Goal: Check status: Check status

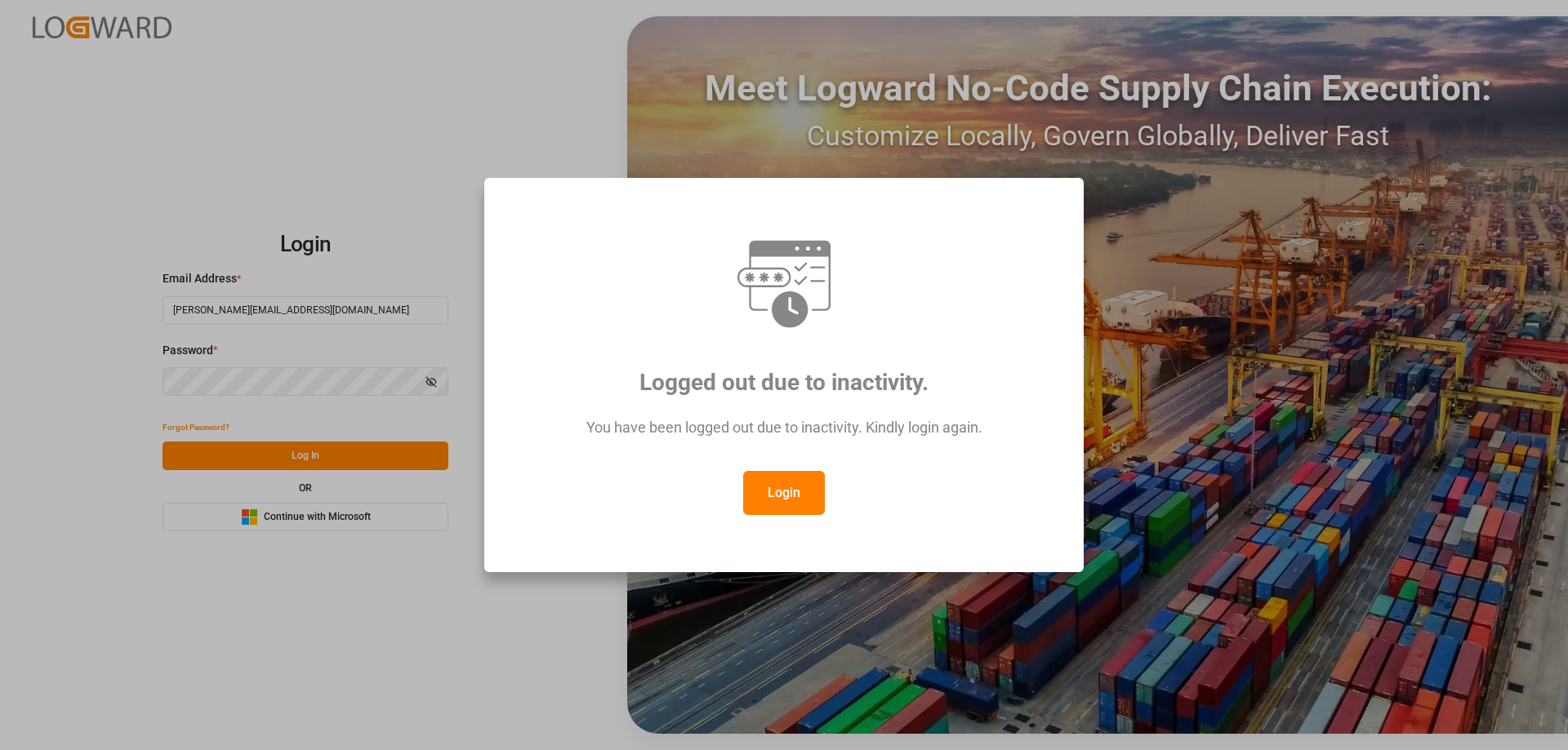
click at [754, 500] on button "Login" at bounding box center [784, 492] width 82 height 44
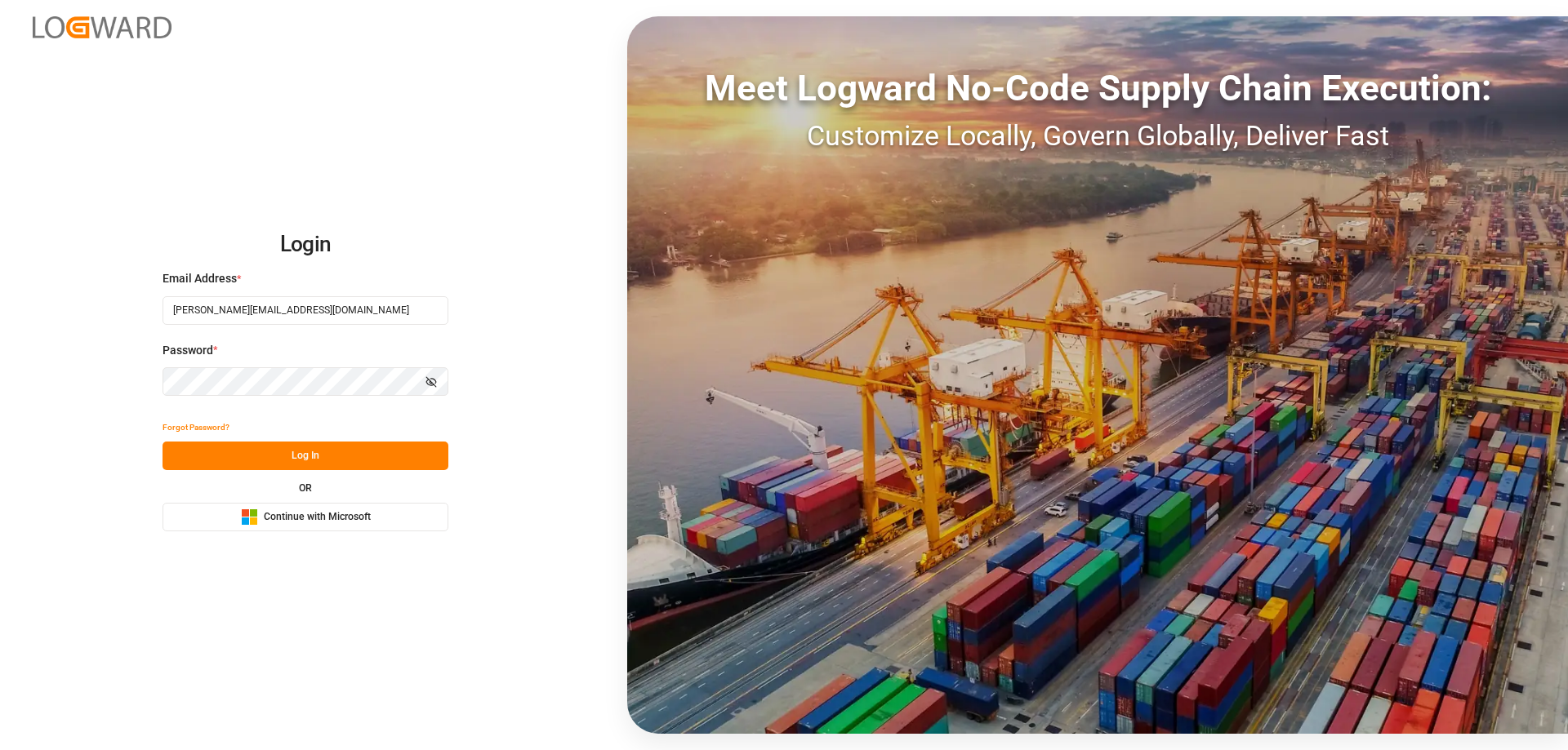
click at [311, 448] on button "Log In" at bounding box center [304, 455] width 286 height 29
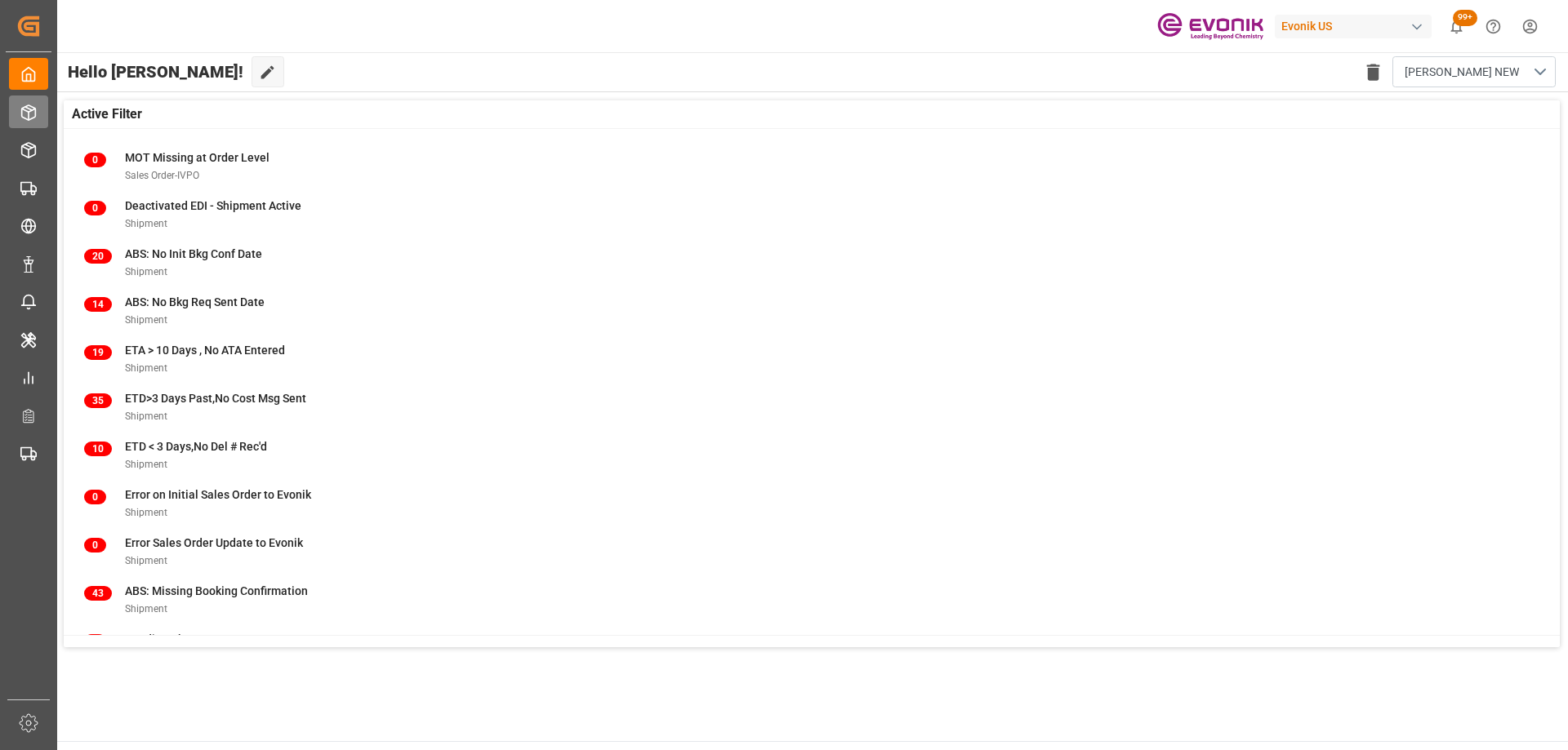
click at [39, 113] on div "Seafreight Order Management Seafreight Order Management" at bounding box center [29, 112] width 39 height 32
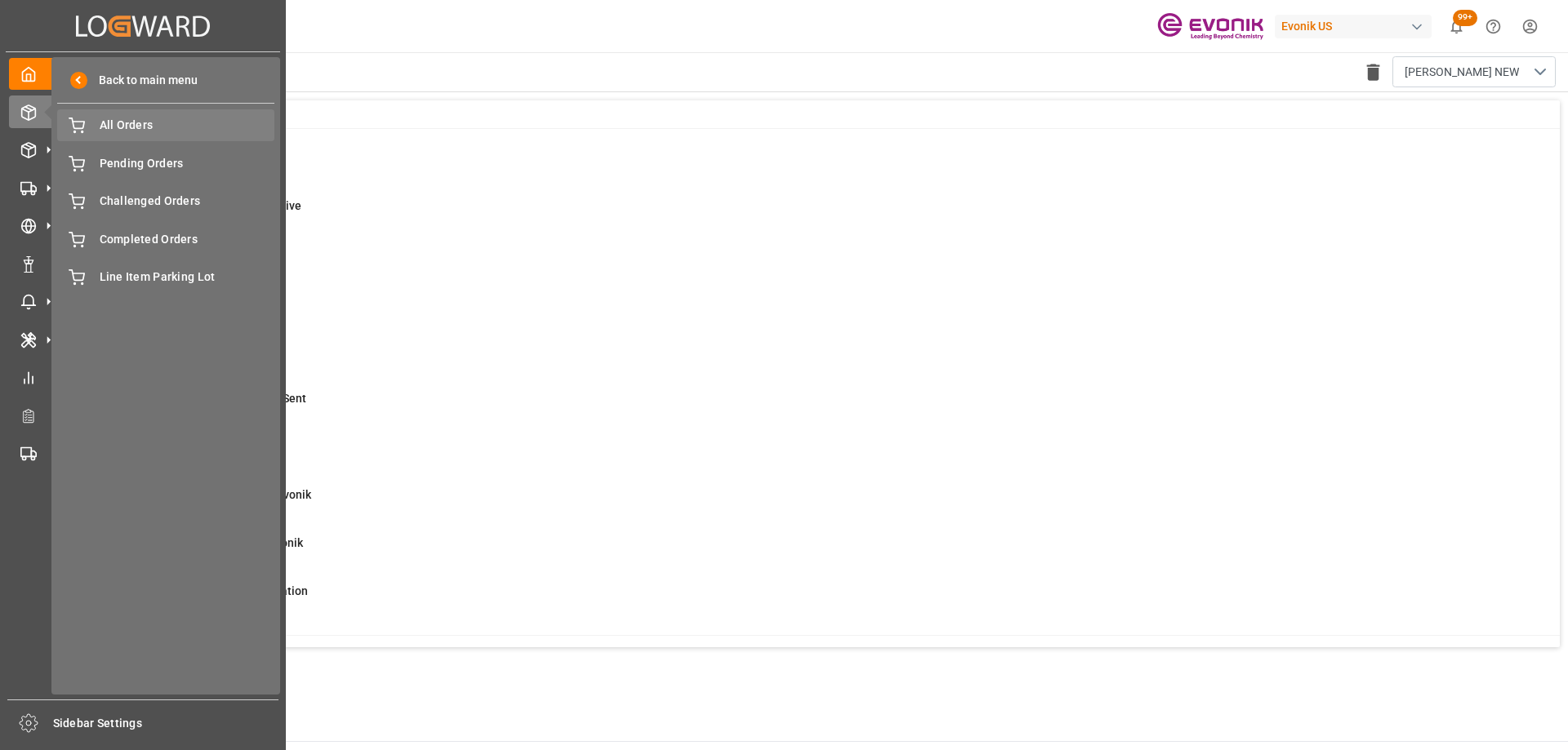
click at [136, 129] on span "All Orders" at bounding box center [187, 125] width 176 height 17
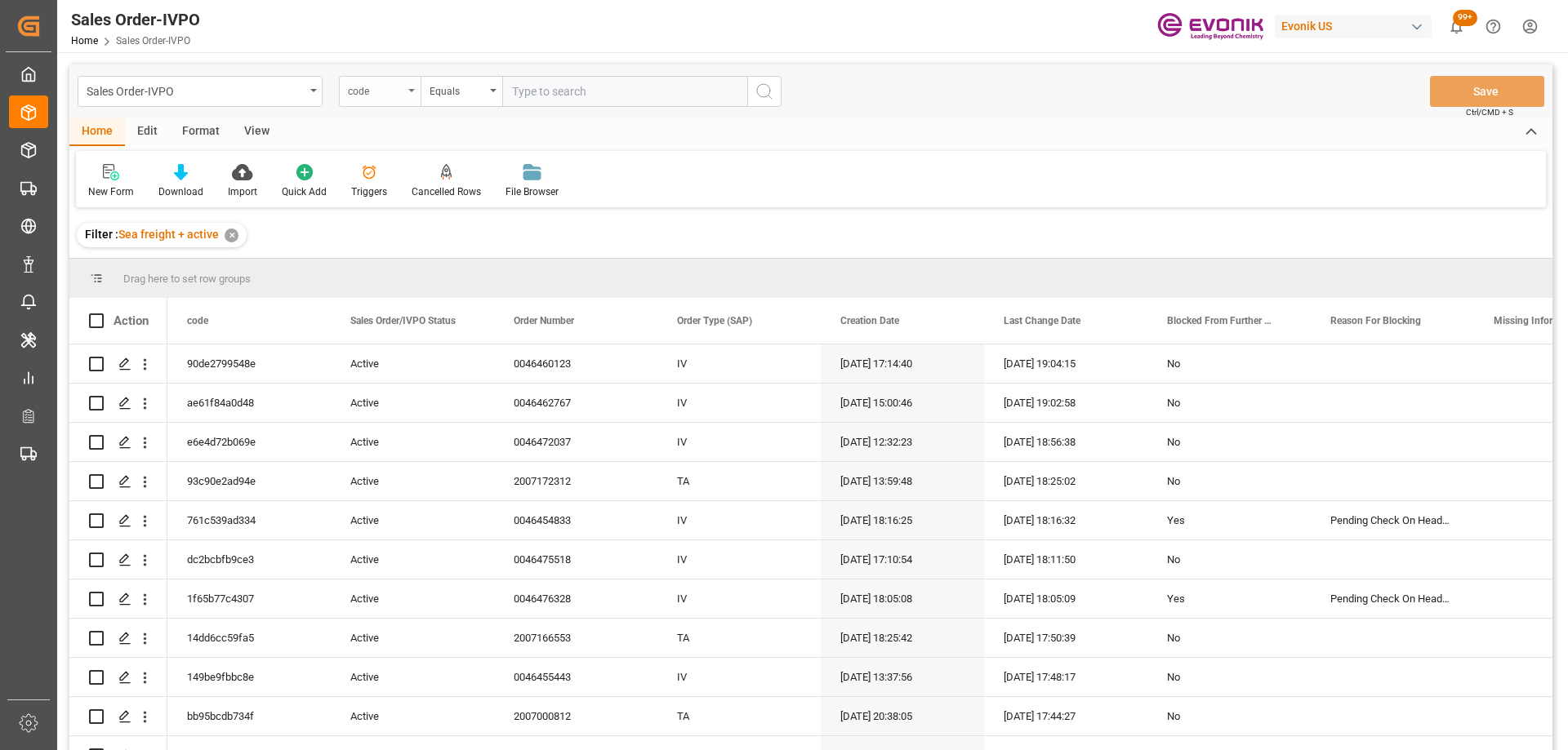
click at [377, 98] on div "code" at bounding box center [376, 89] width 56 height 19
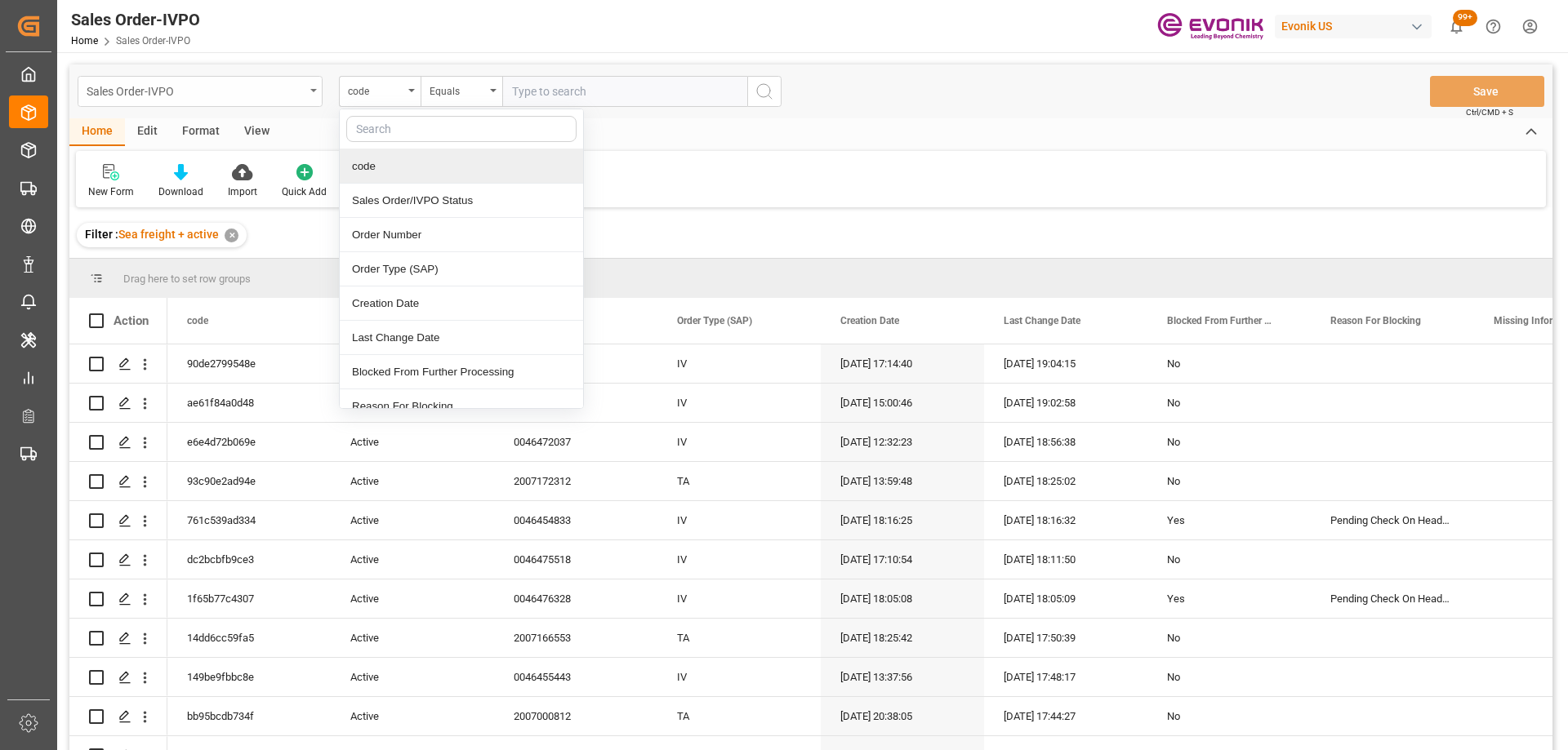
click at [255, 89] on div "Sales Order-IVPO" at bounding box center [196, 90] width 218 height 20
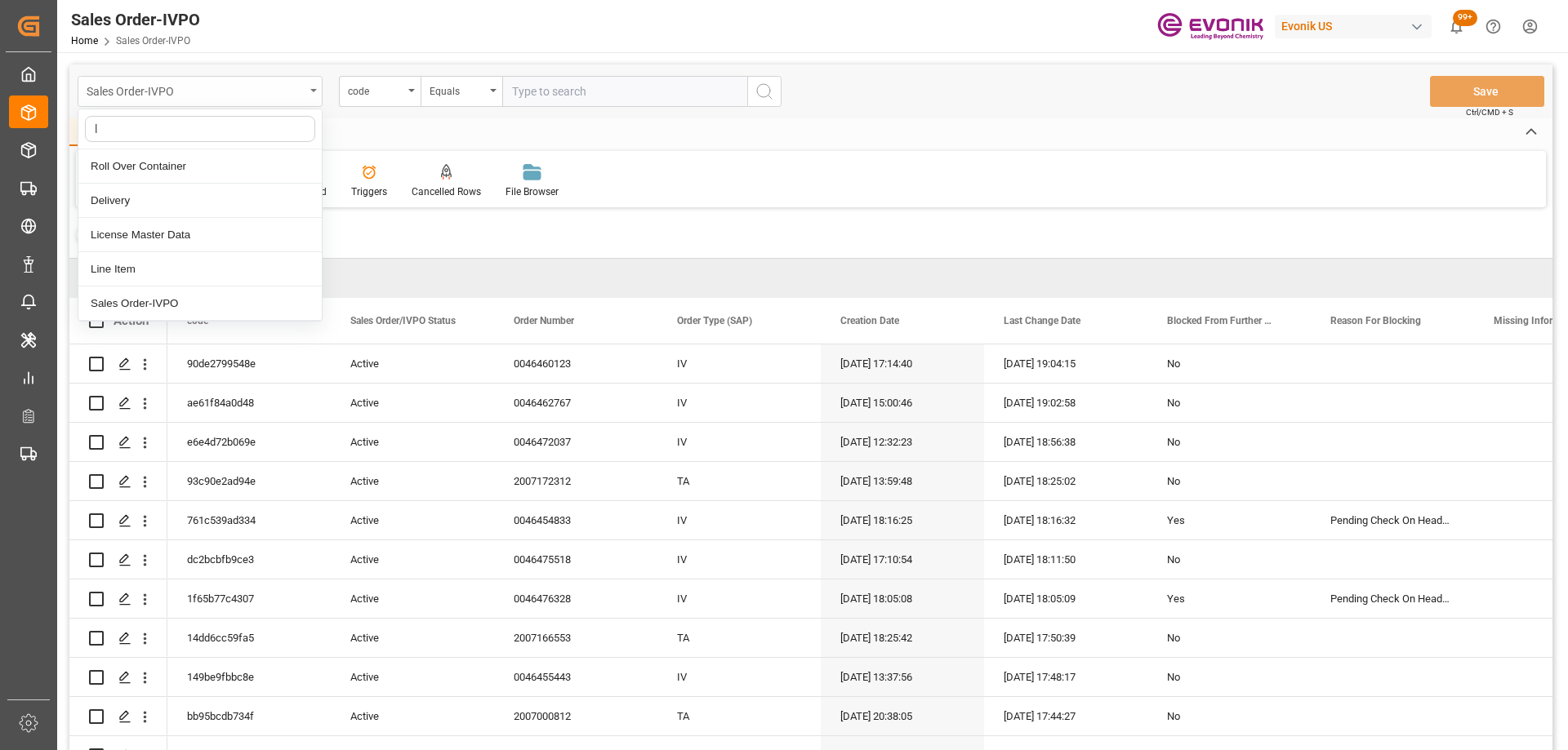
type input "li"
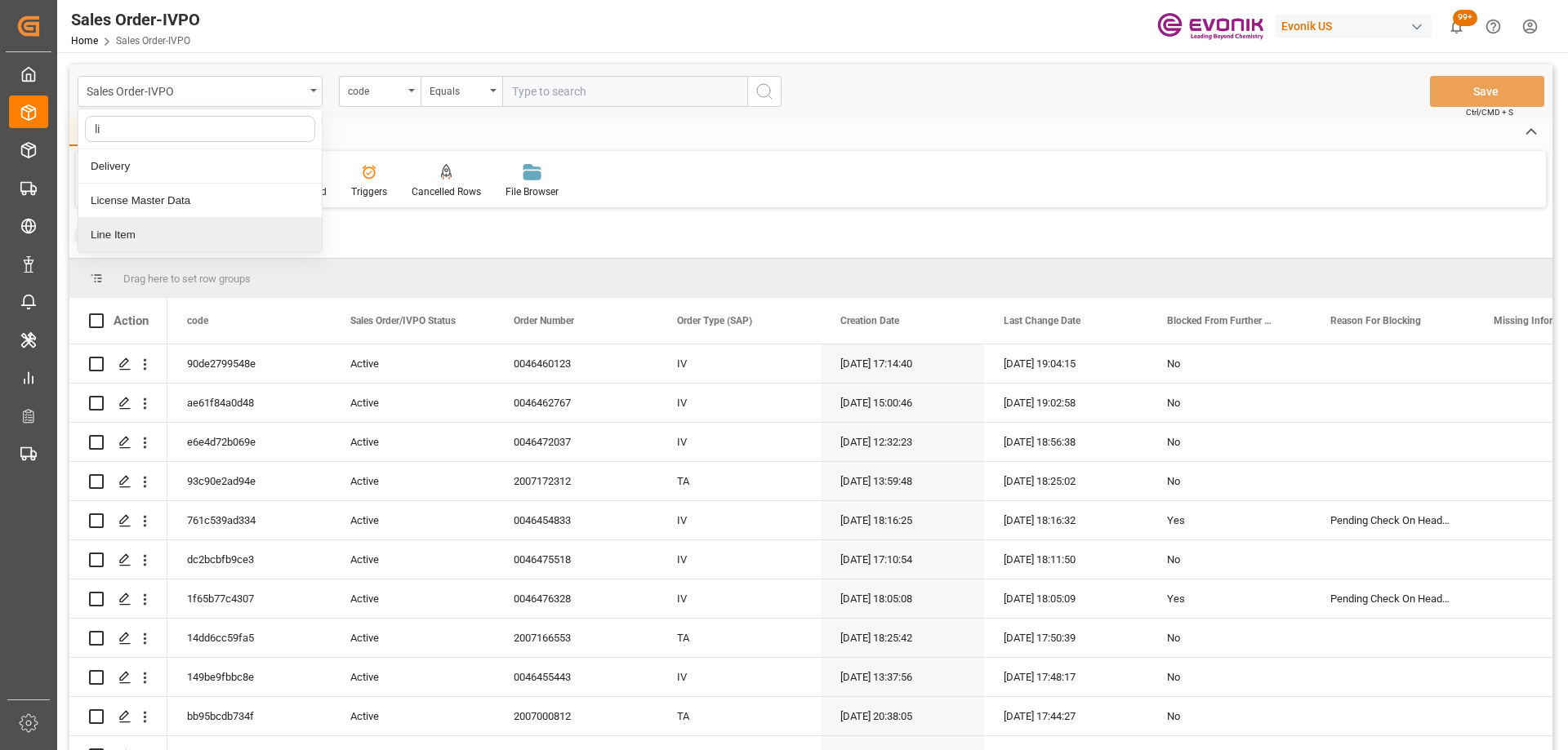
click at [152, 226] on div "Line Item" at bounding box center [199, 234] width 243 height 34
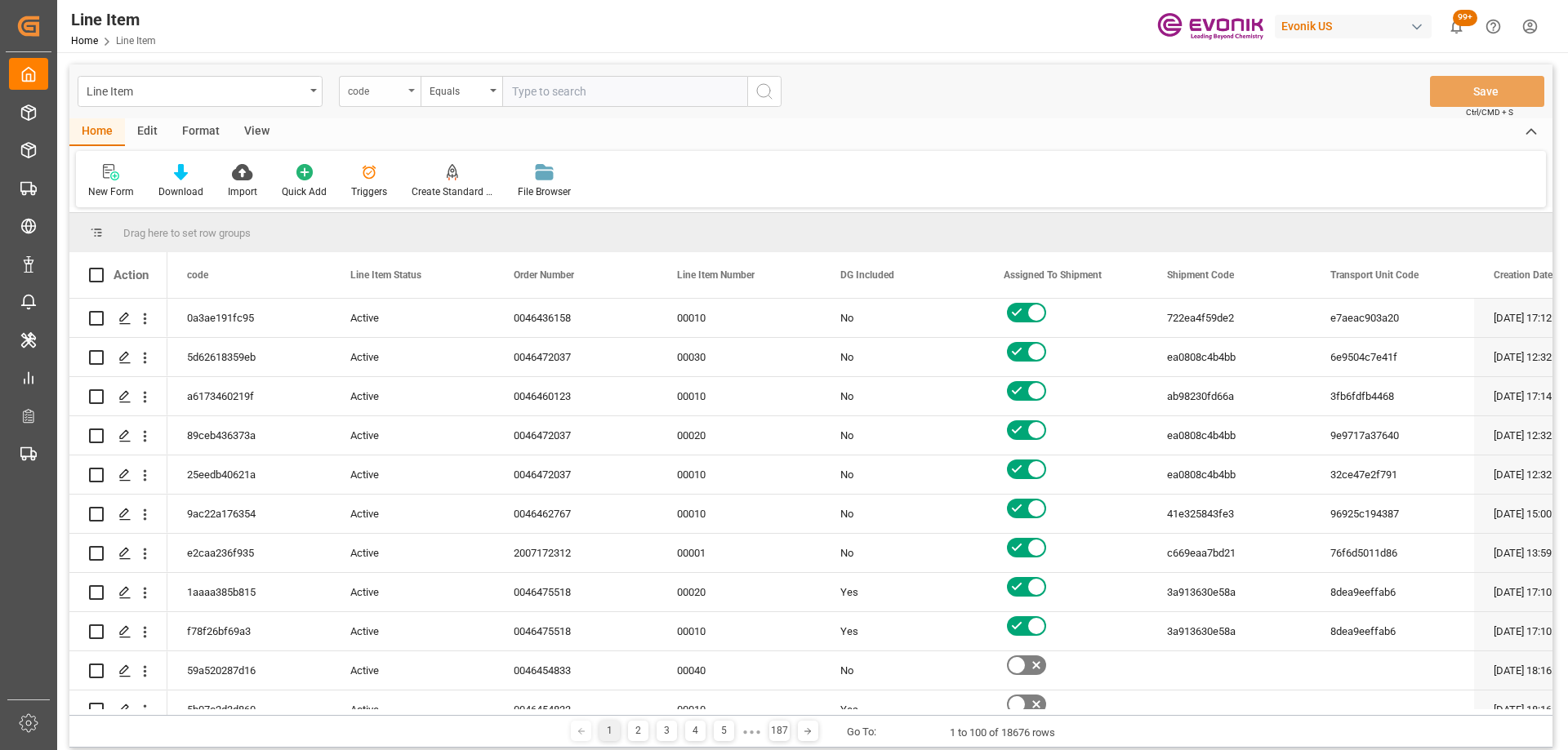
click at [391, 97] on div "code" at bounding box center [376, 89] width 56 height 19
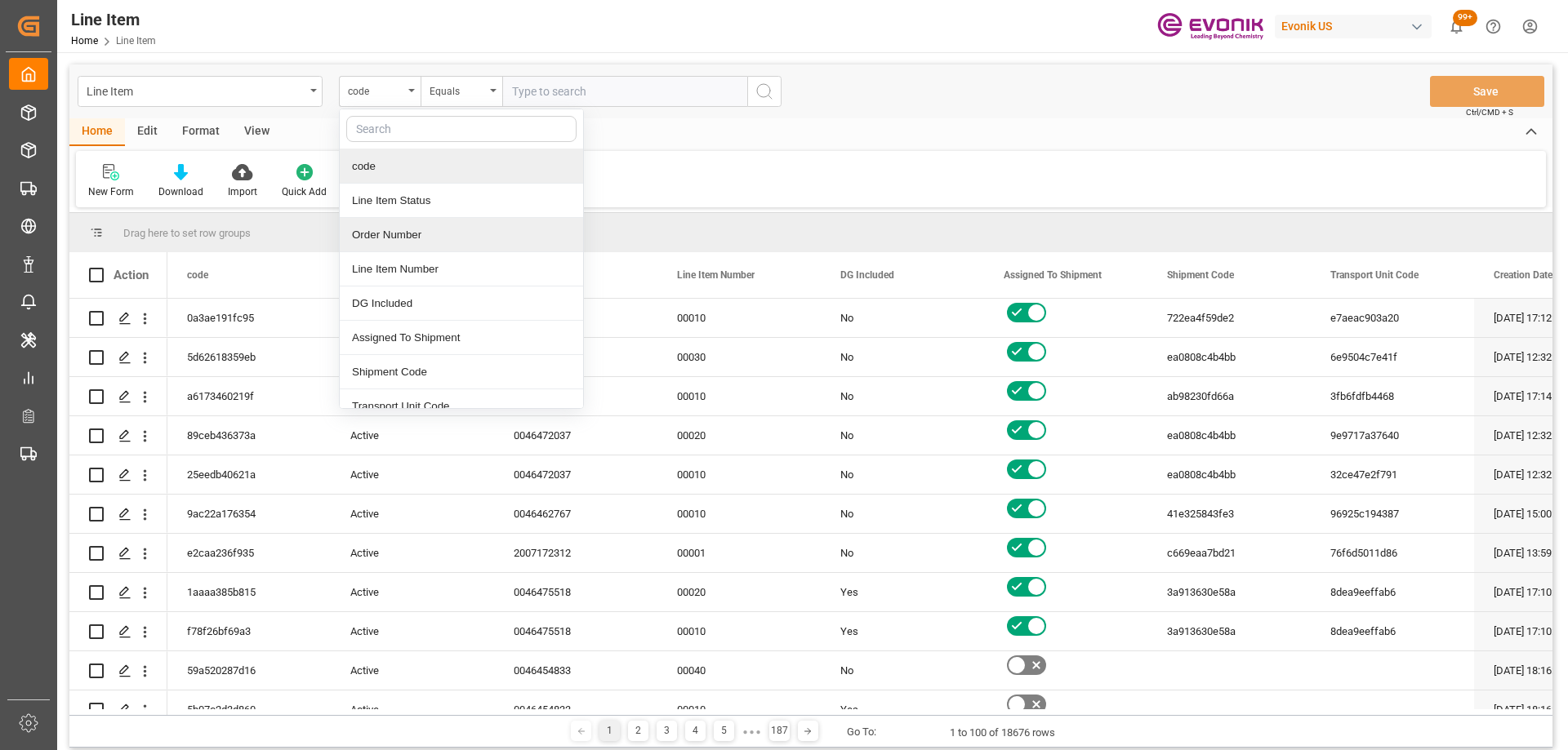
click at [375, 234] on div "Order Number" at bounding box center [461, 234] width 243 height 34
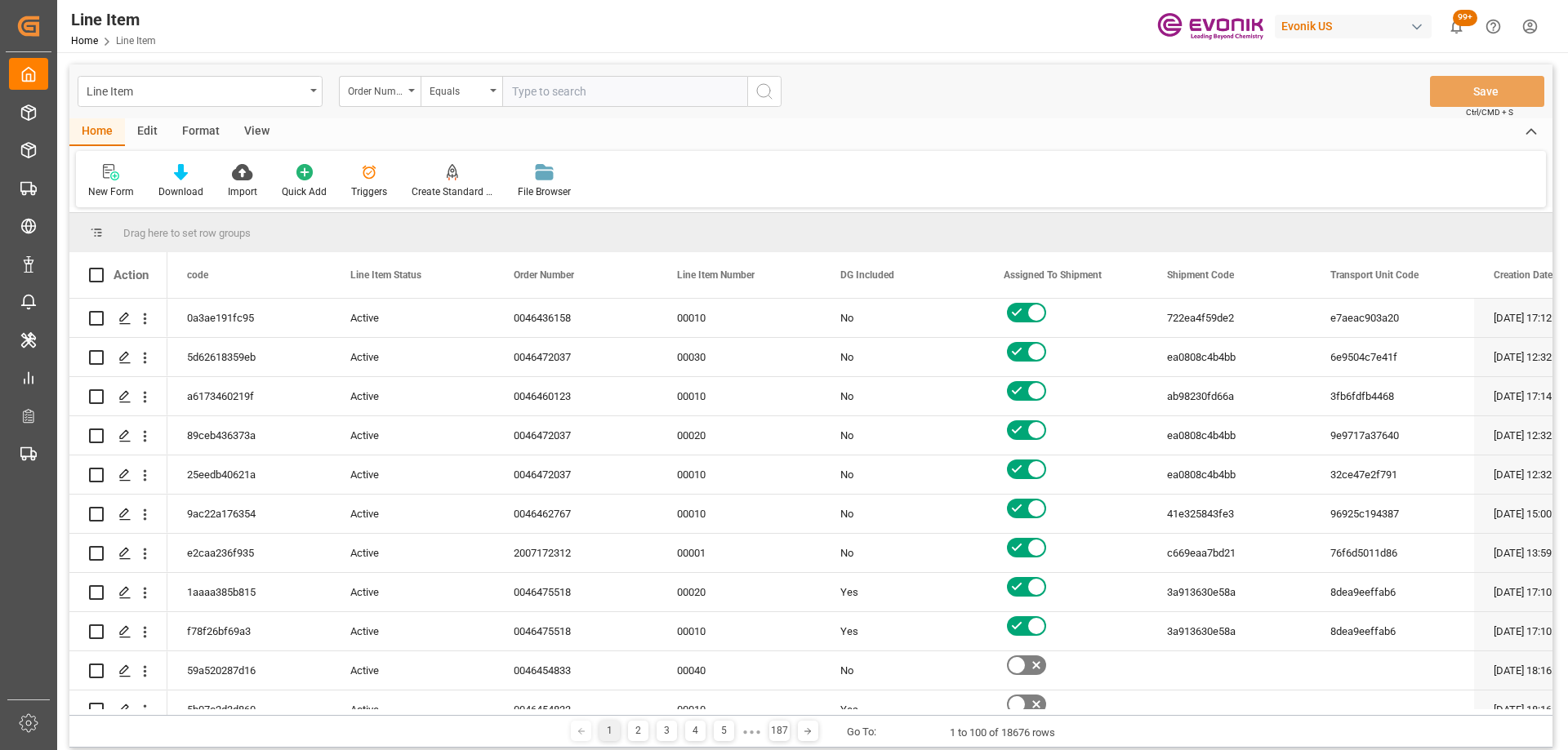
click at [593, 91] on input "text" at bounding box center [624, 91] width 245 height 31
paste input "0046474676"
type input "0046474676"
click at [777, 97] on button "search button" at bounding box center [764, 91] width 34 height 31
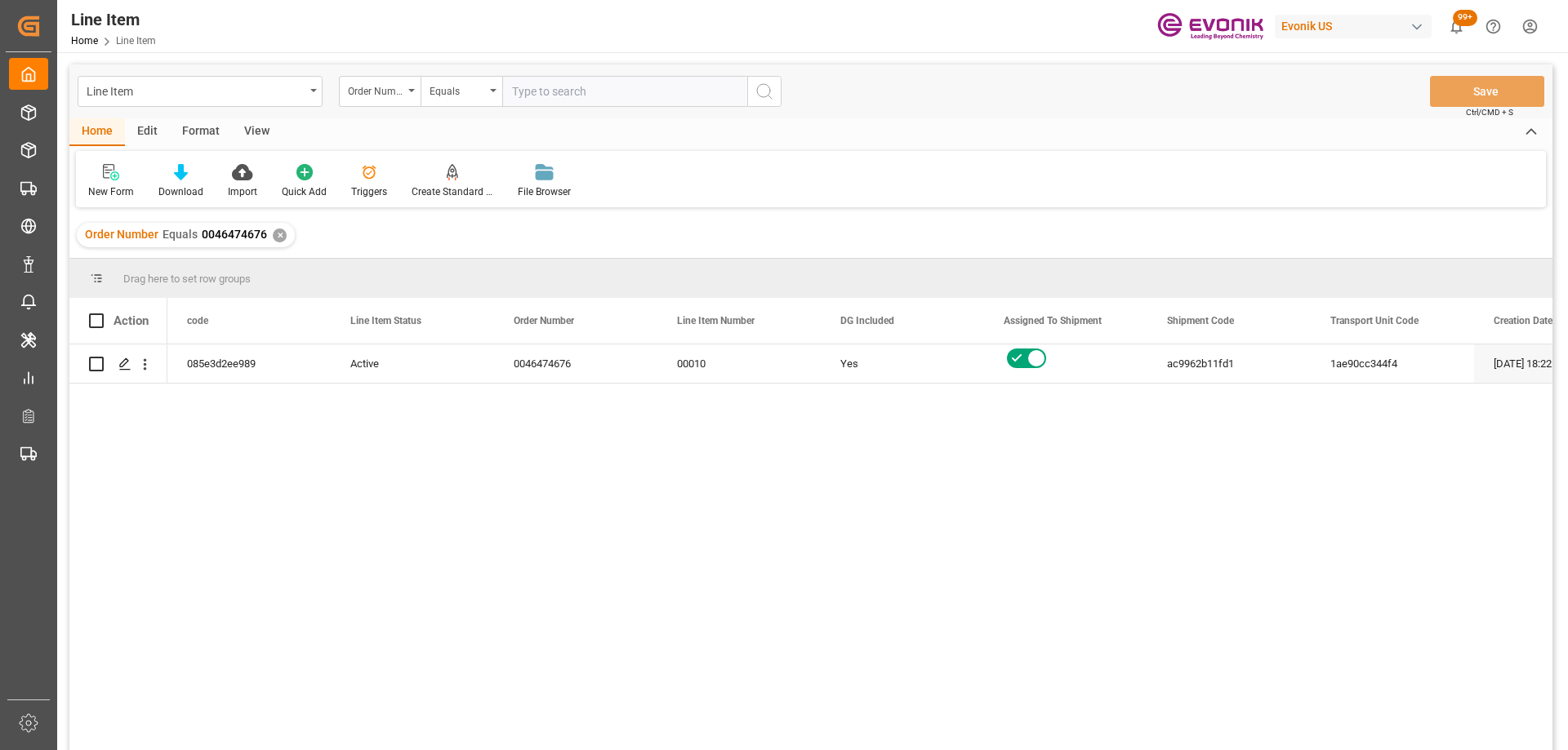
click at [237, 136] on div "View" at bounding box center [256, 132] width 49 height 28
click at [200, 190] on div "Standard Templates" at bounding box center [185, 192] width 82 height 15
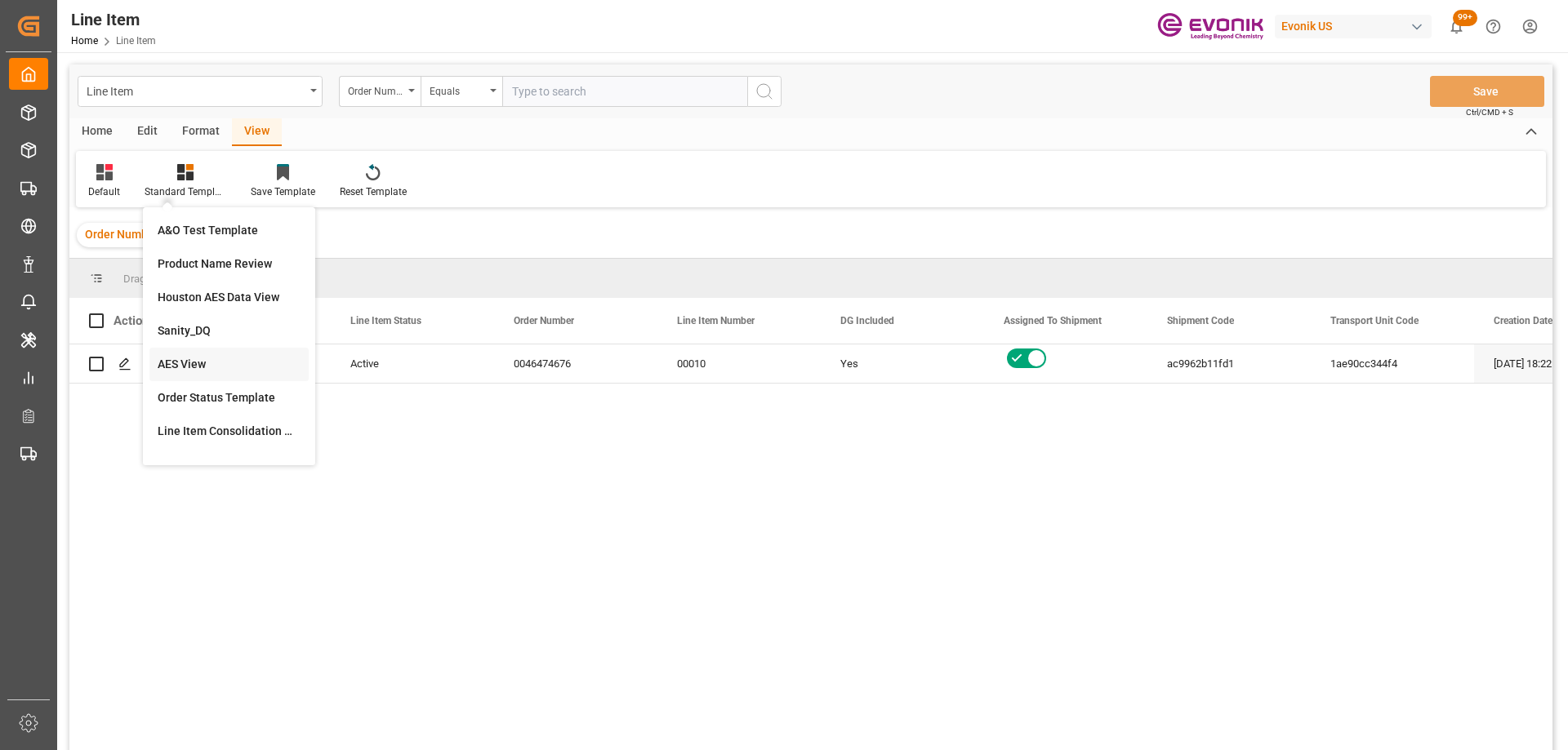
click at [214, 362] on div "AES View" at bounding box center [228, 364] width 142 height 17
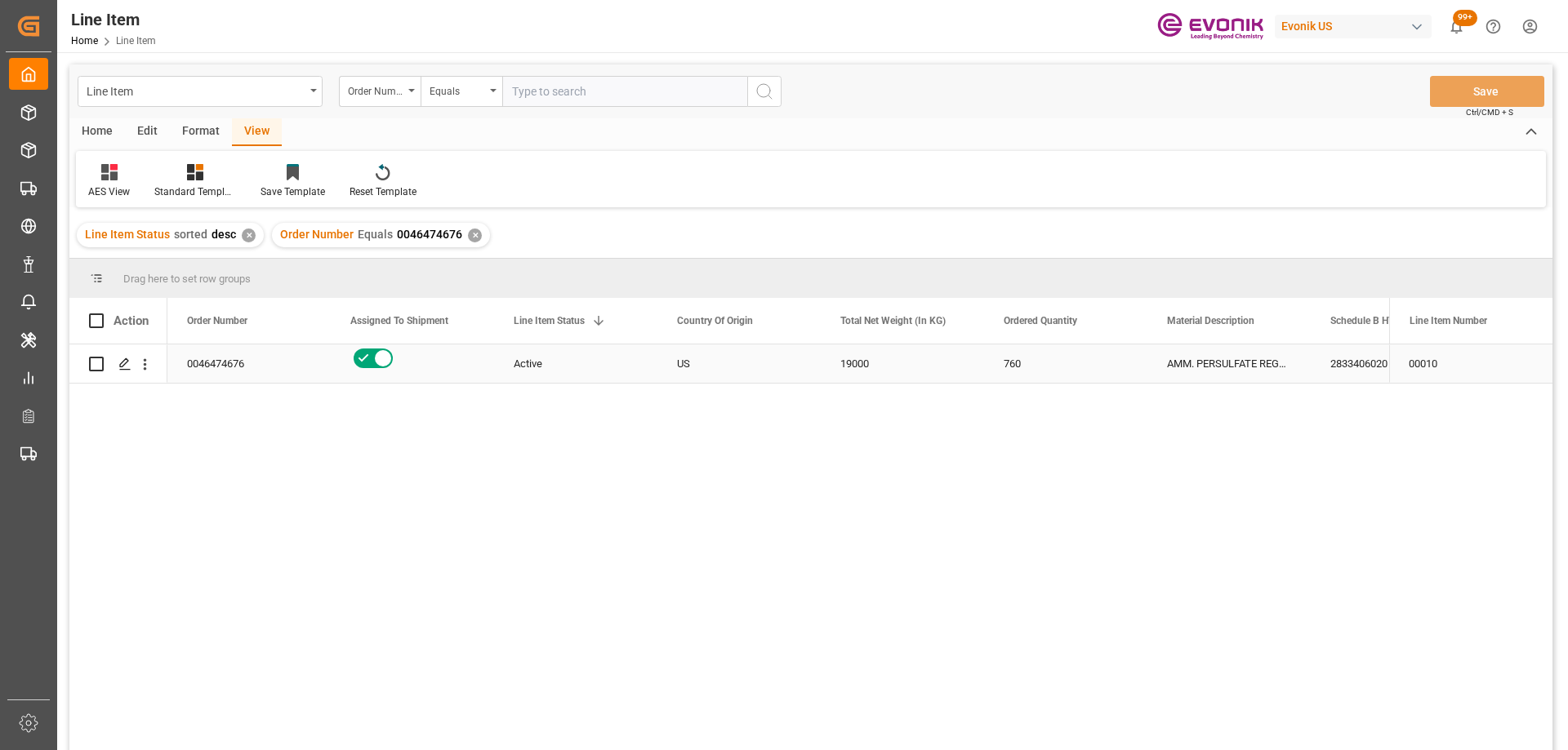
click at [235, 375] on div "0046474676" at bounding box center [249, 363] width 163 height 38
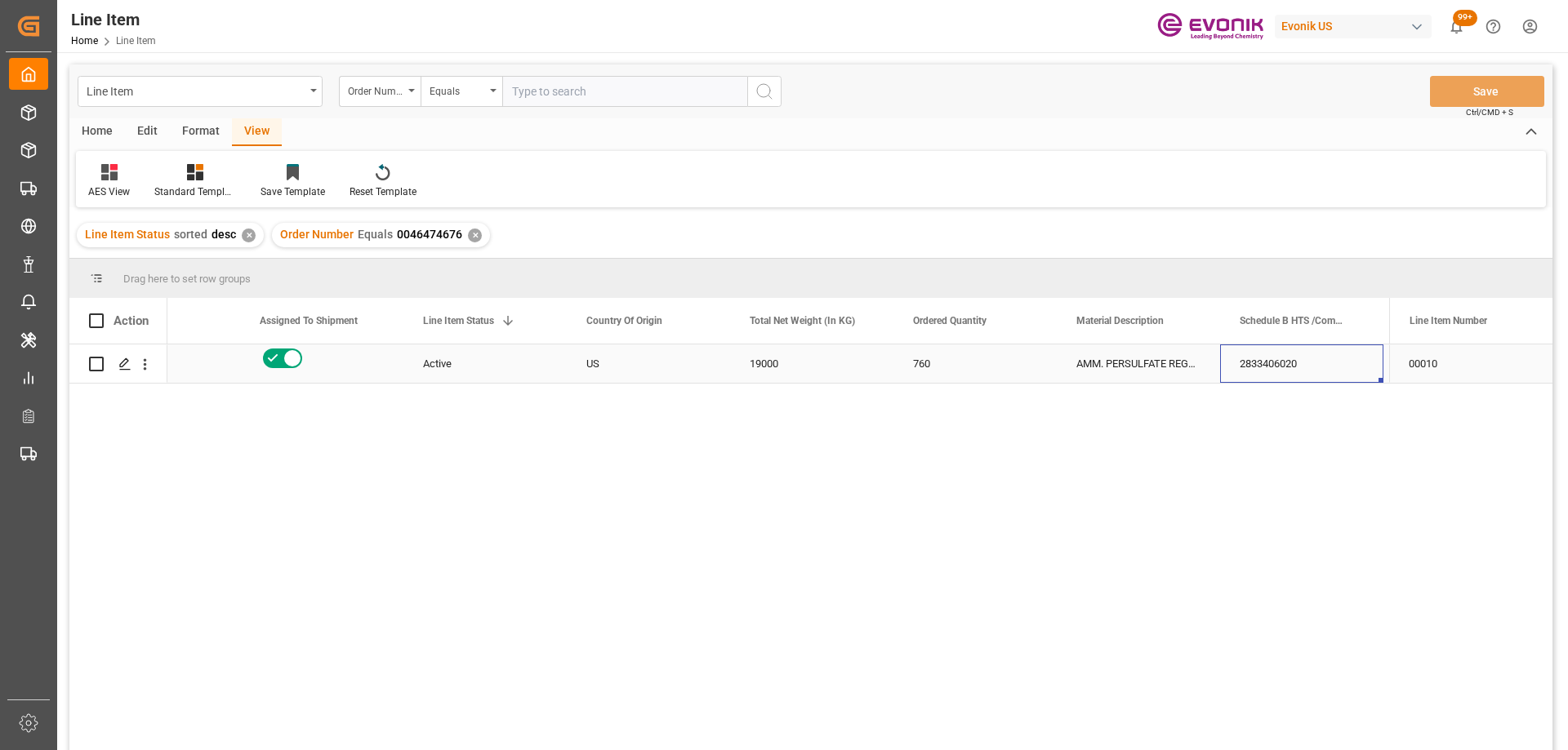
scroll to position [0, 254]
